Goal: Information Seeking & Learning: Learn about a topic

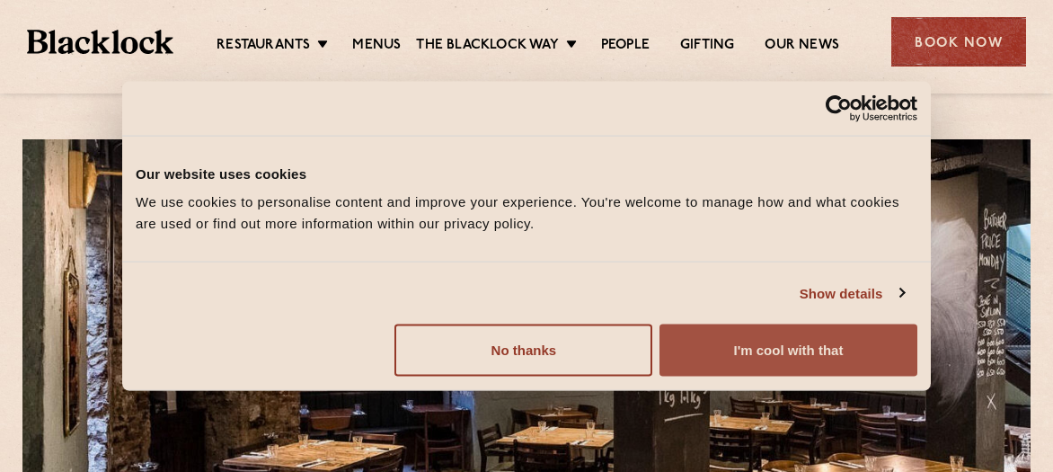
click at [825, 357] on button "I'm cool with that" at bounding box center [788, 350] width 258 height 52
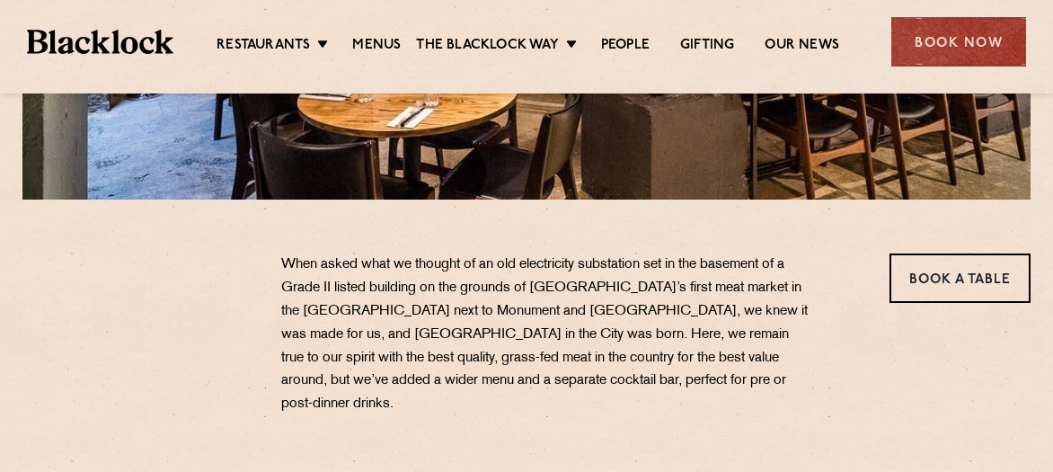
scroll to position [449, 0]
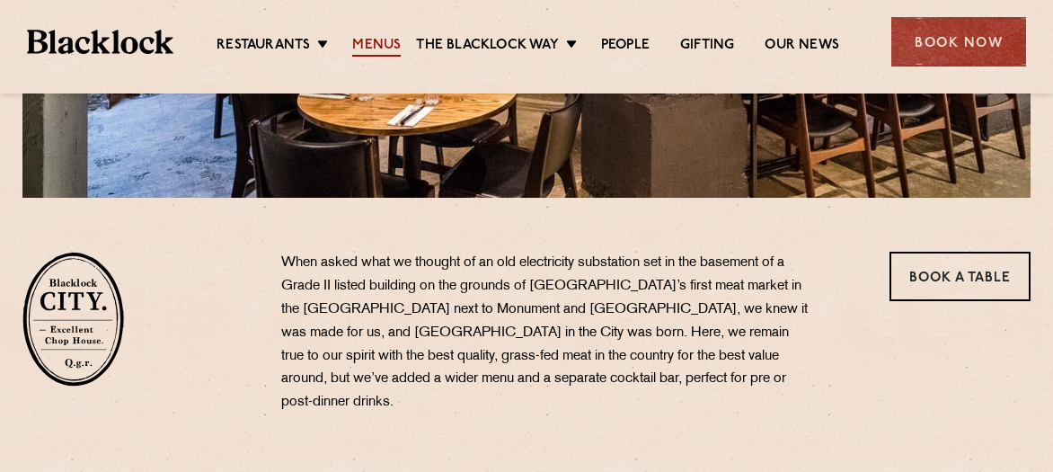
click at [384, 37] on link "Menus" at bounding box center [376, 47] width 49 height 20
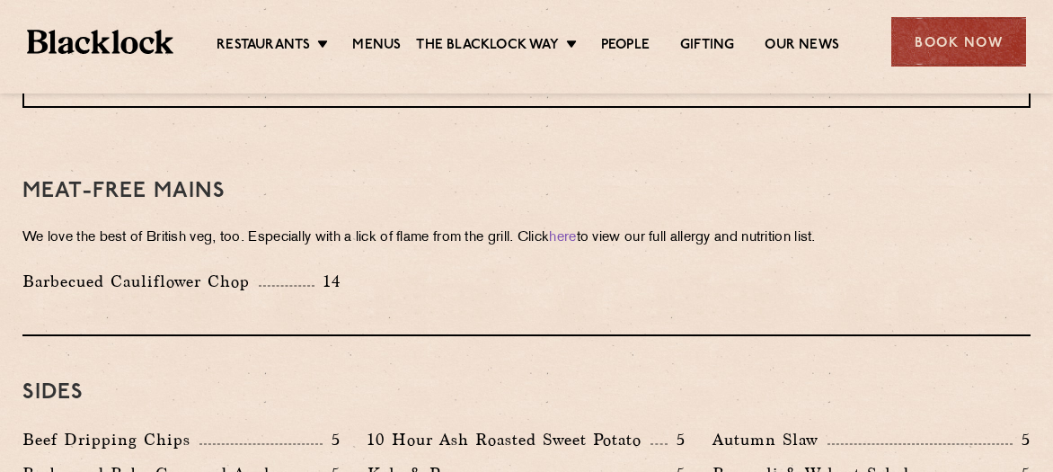
scroll to position [2605, 0]
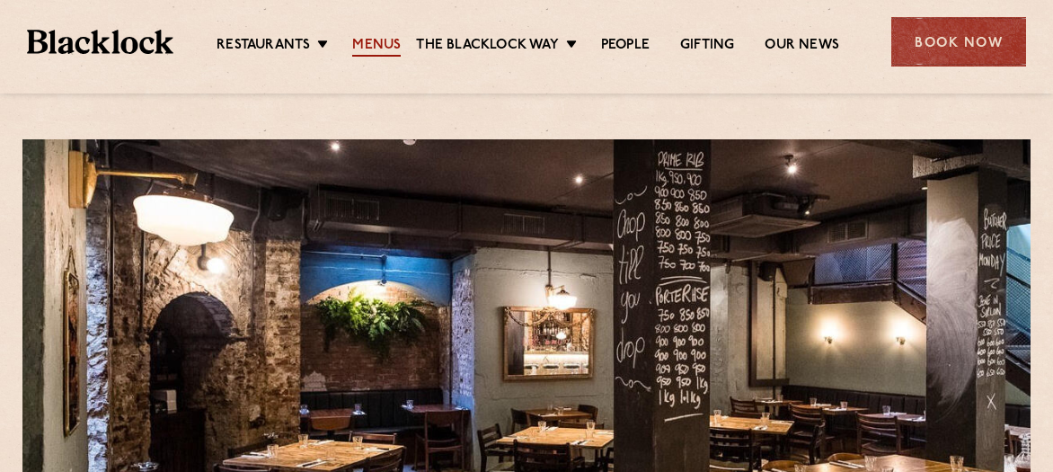
click at [366, 38] on link "Menus" at bounding box center [376, 47] width 49 height 20
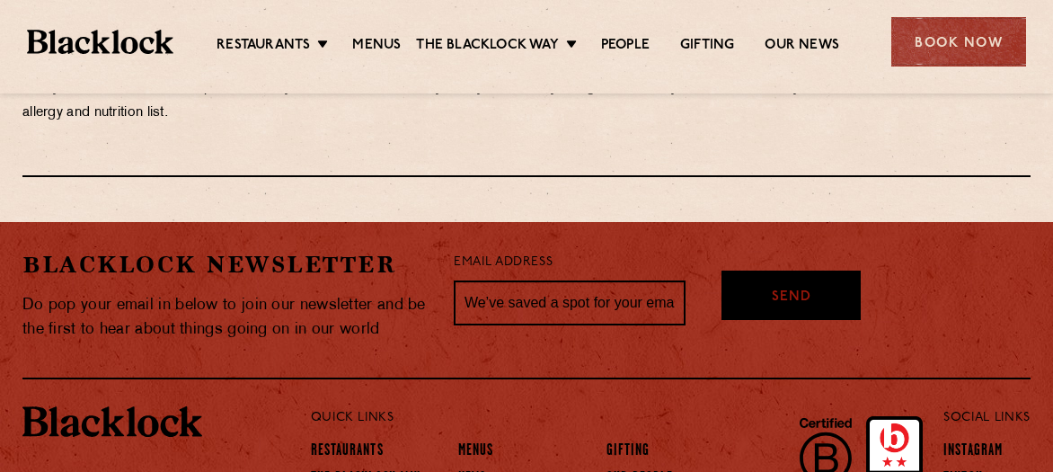
scroll to position [3222, 0]
